Goal: Find specific page/section: Find specific page/section

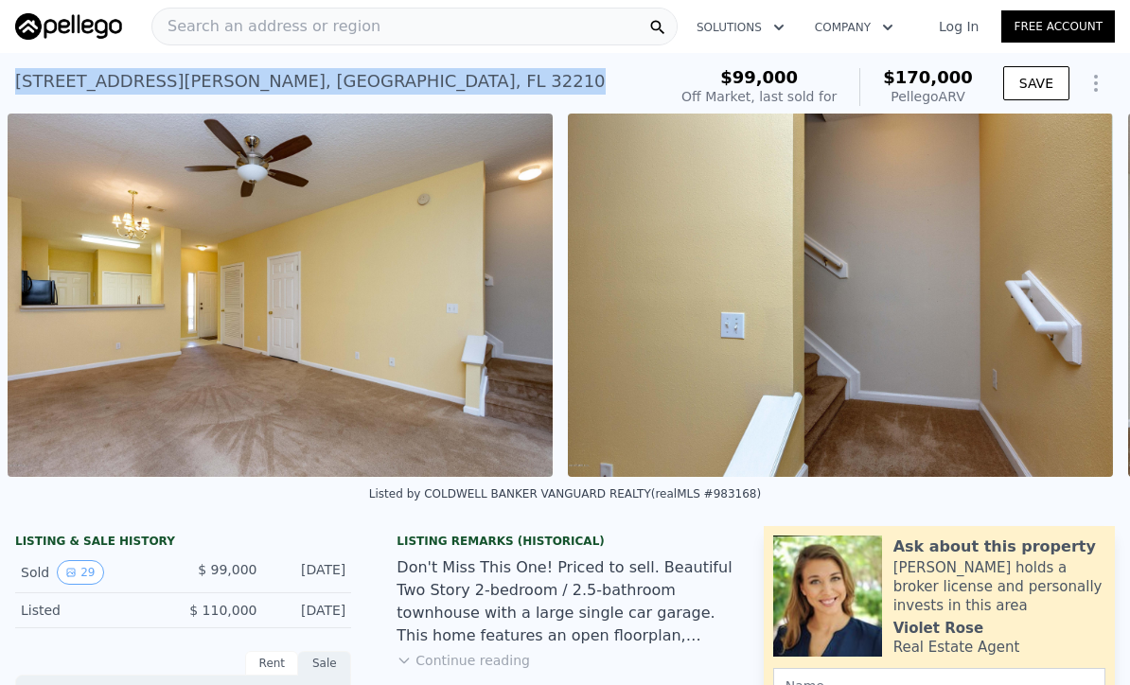
scroll to position [0, 10519]
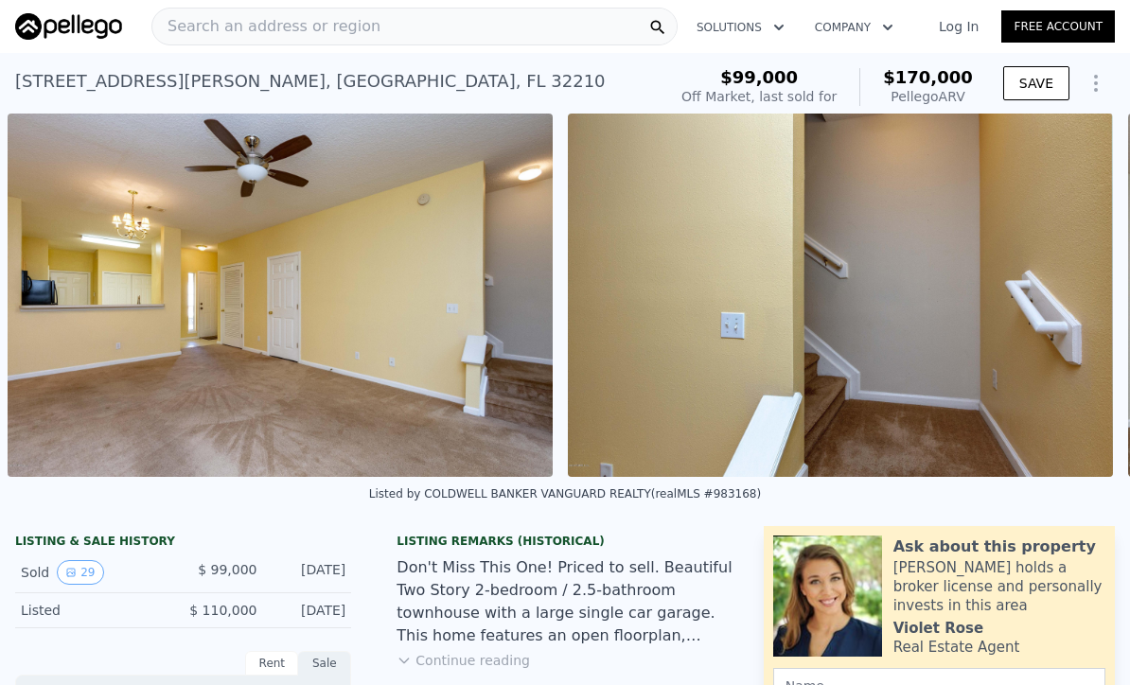
click at [296, 34] on span "Search an address or region" at bounding box center [266, 26] width 228 height 23
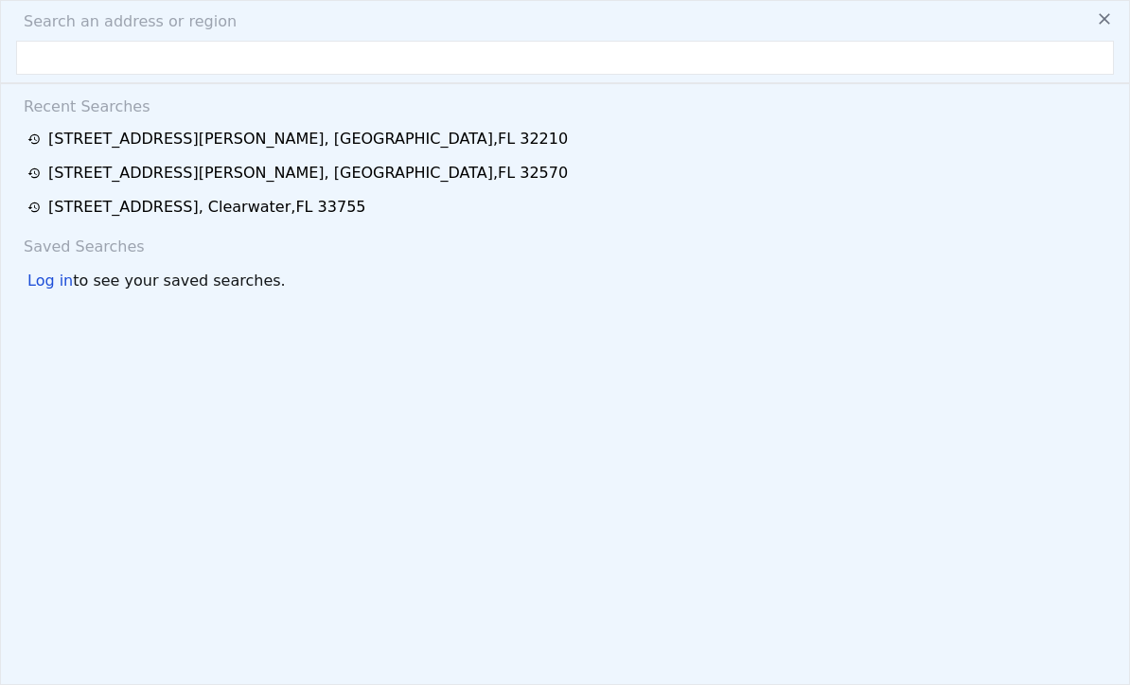
click at [282, 48] on input "text" at bounding box center [565, 58] width 1098 height 34
click at [84, 65] on input "text" at bounding box center [565, 58] width 1098 height 34
click at [66, 58] on input "text" at bounding box center [565, 58] width 1098 height 34
click at [117, 62] on input "text" at bounding box center [565, 58] width 1098 height 34
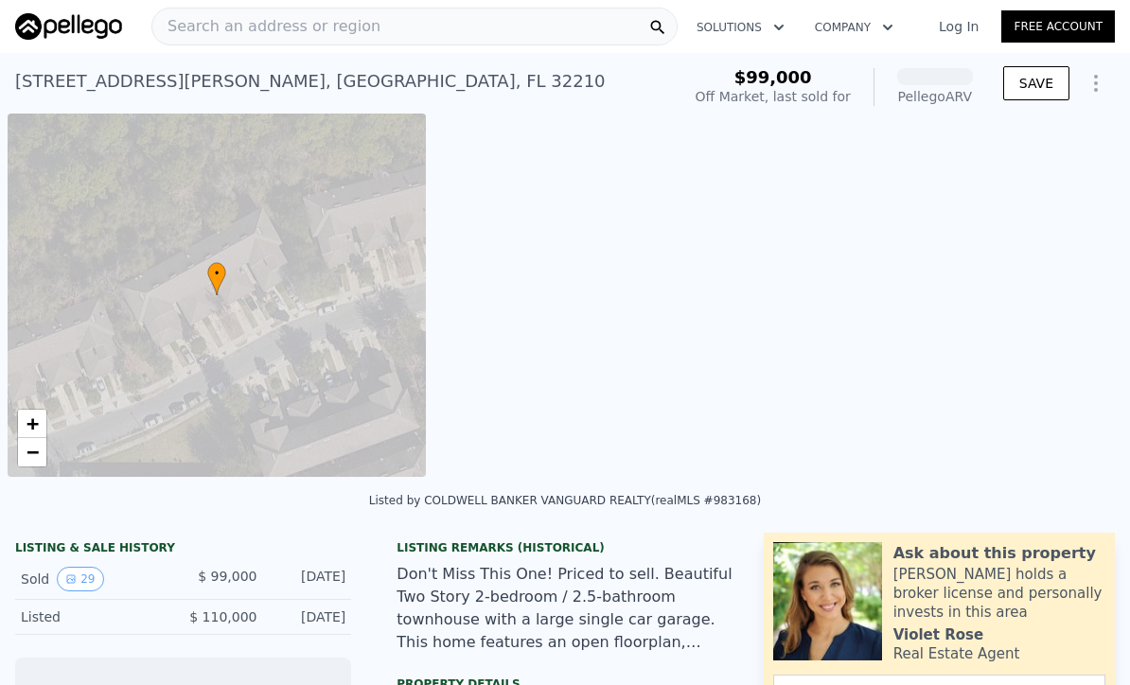
scroll to position [0, 8]
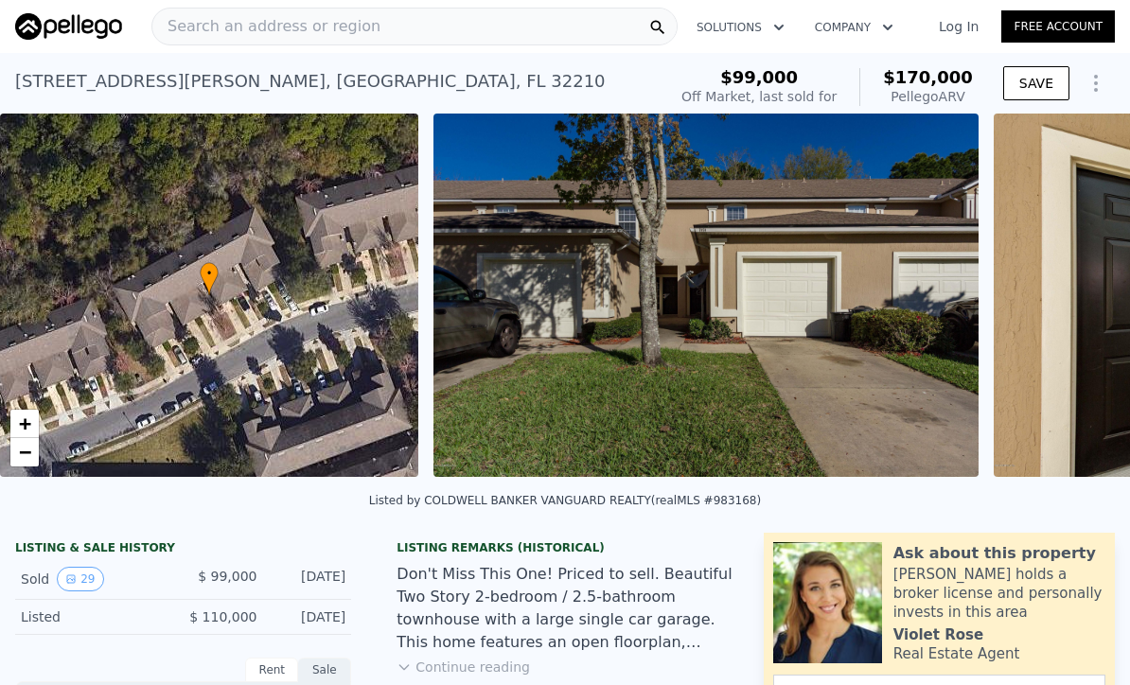
click at [256, 26] on span "Search an address or region" at bounding box center [266, 26] width 228 height 23
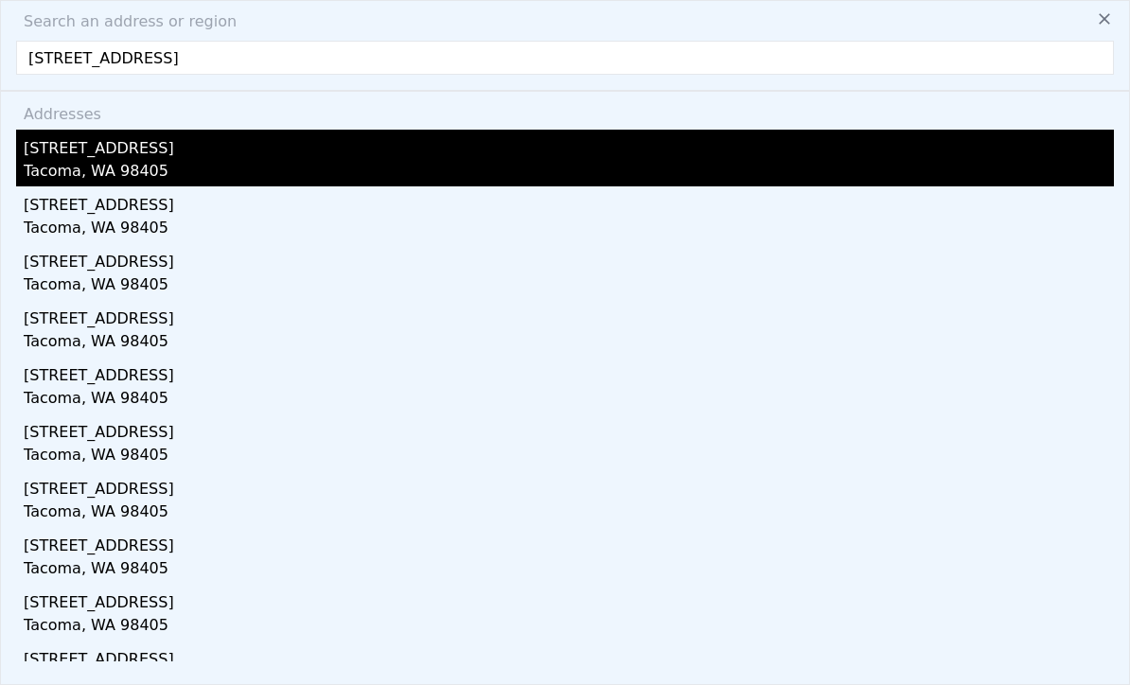
type input "[STREET_ADDRESS]"
click at [160, 156] on div "[STREET_ADDRESS]" at bounding box center [569, 145] width 1090 height 30
